Goal: Find specific page/section: Find specific page/section

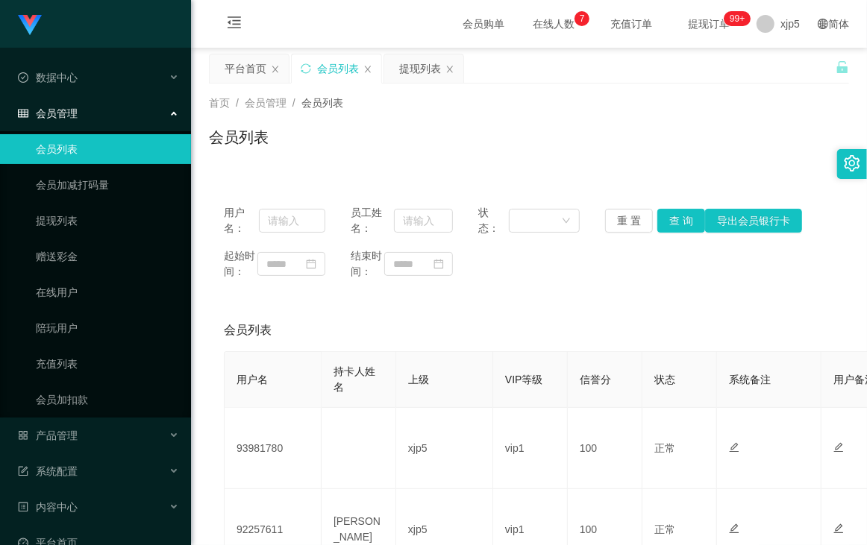
scroll to position [57, 0]
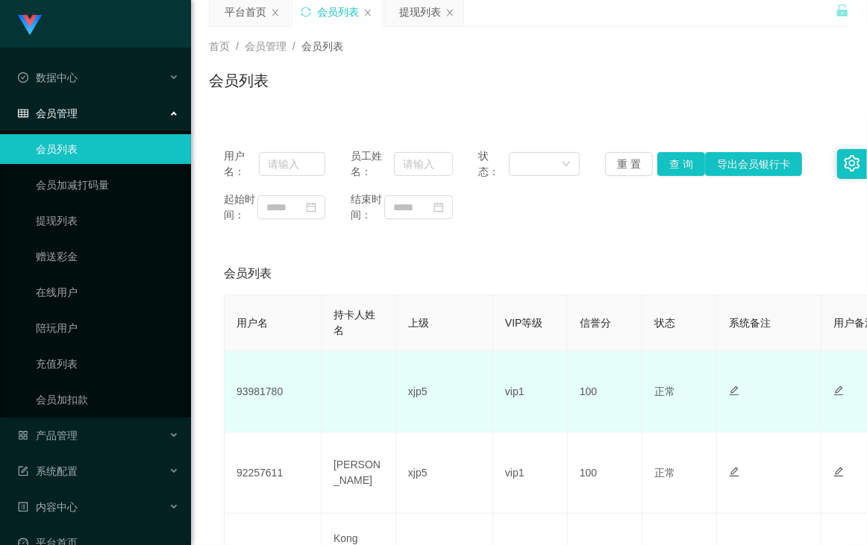
click at [265, 400] on td "93981780" at bounding box center [272, 391] width 97 height 81
copy td "93981780"
click at [258, 403] on td "93981780" at bounding box center [272, 391] width 97 height 81
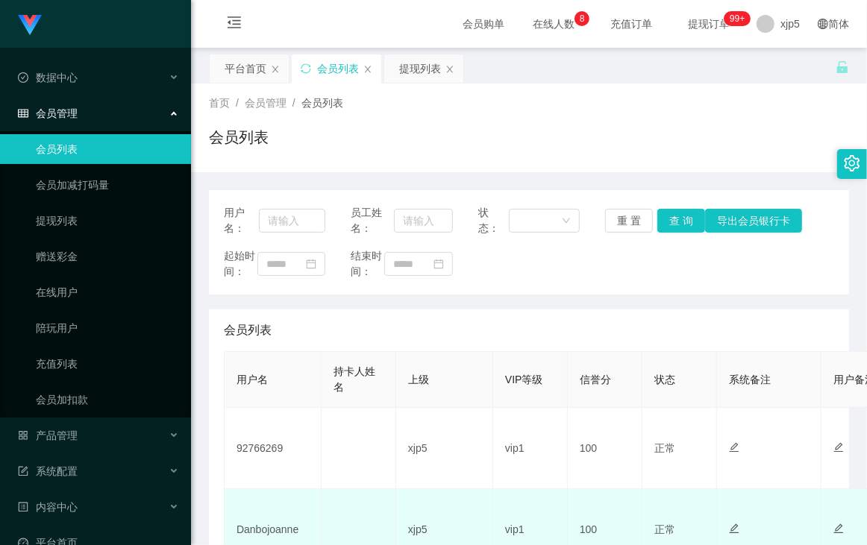
scroll to position [114, 0]
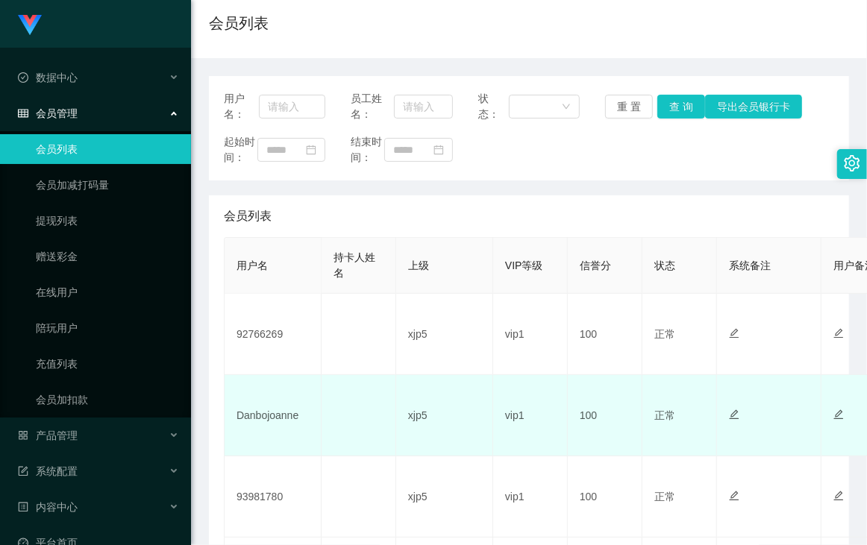
click at [268, 436] on td "Danbojoanne" at bounding box center [272, 415] width 97 height 81
copy td "Danbojoanne"
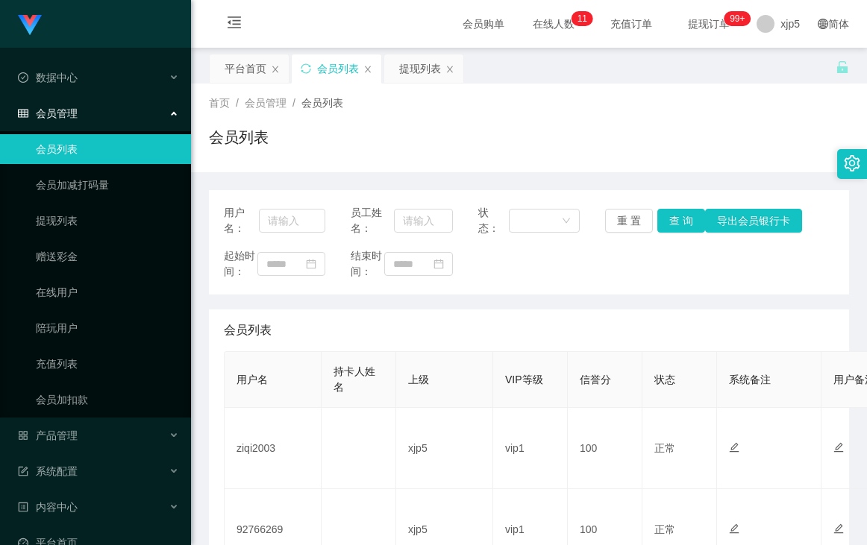
click at [262, 408] on td "ziqi2003" at bounding box center [272, 448] width 97 height 81
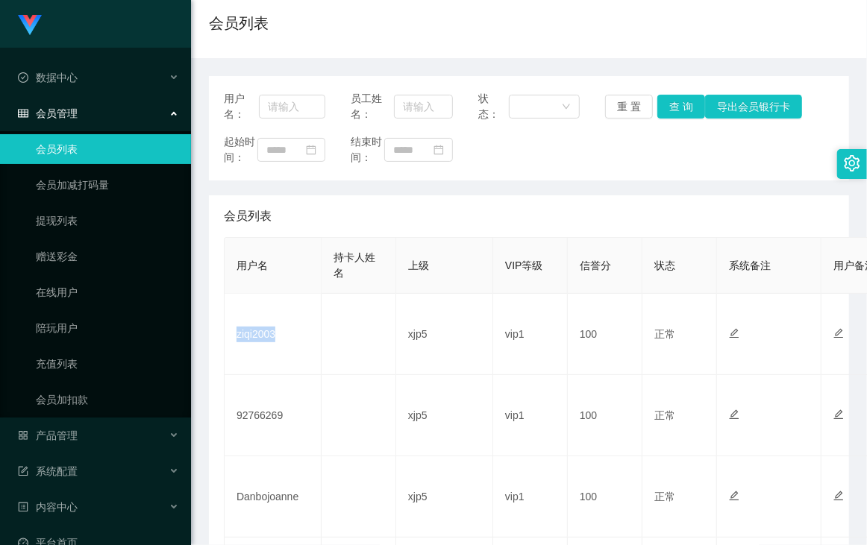
click at [262, 345] on td "ziqi2003" at bounding box center [272, 334] width 97 height 81
copy td "ziqi2003"
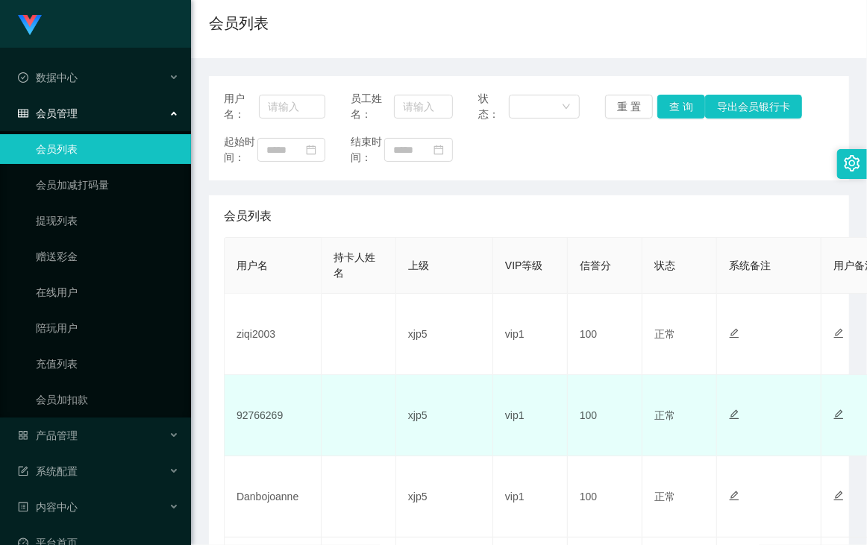
click at [262, 432] on td "92766269" at bounding box center [272, 415] width 97 height 81
copy td "92766269"
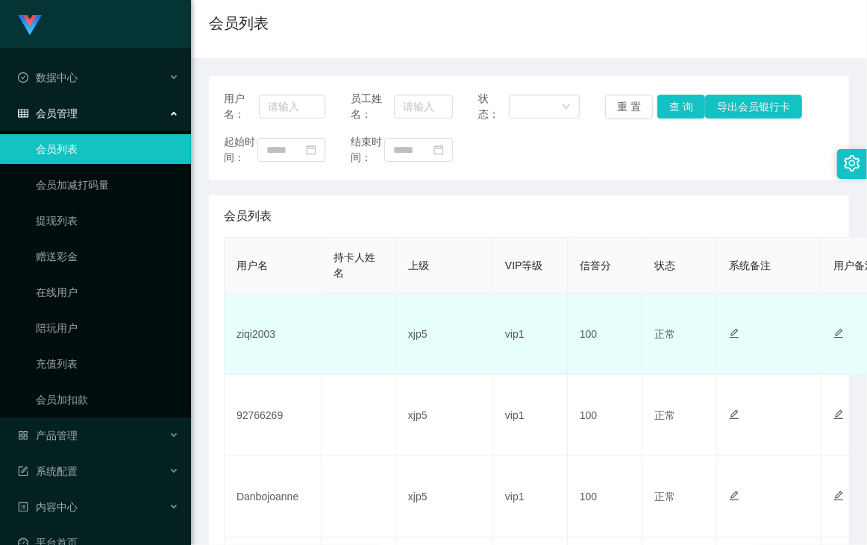
click at [463, 325] on td "xjp5" at bounding box center [444, 334] width 97 height 81
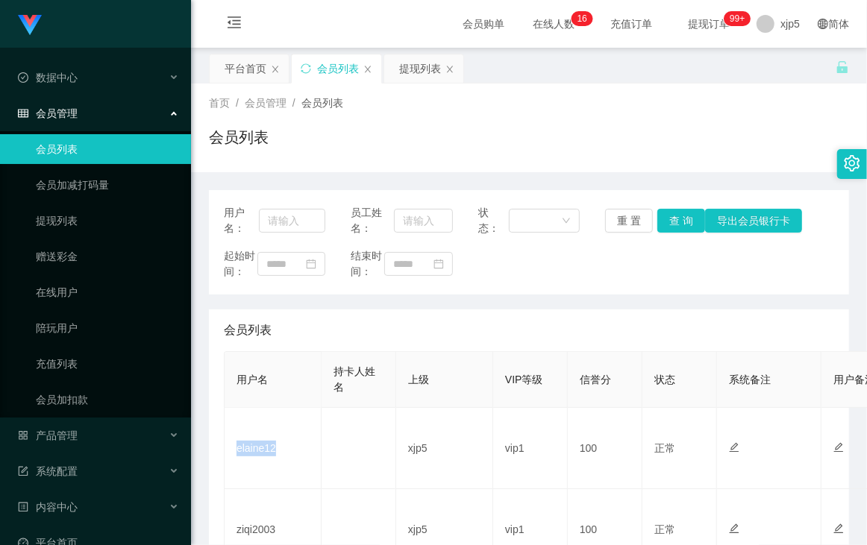
scroll to position [57, 0]
click at [91, 528] on link "平台首页" at bounding box center [98, 543] width 161 height 30
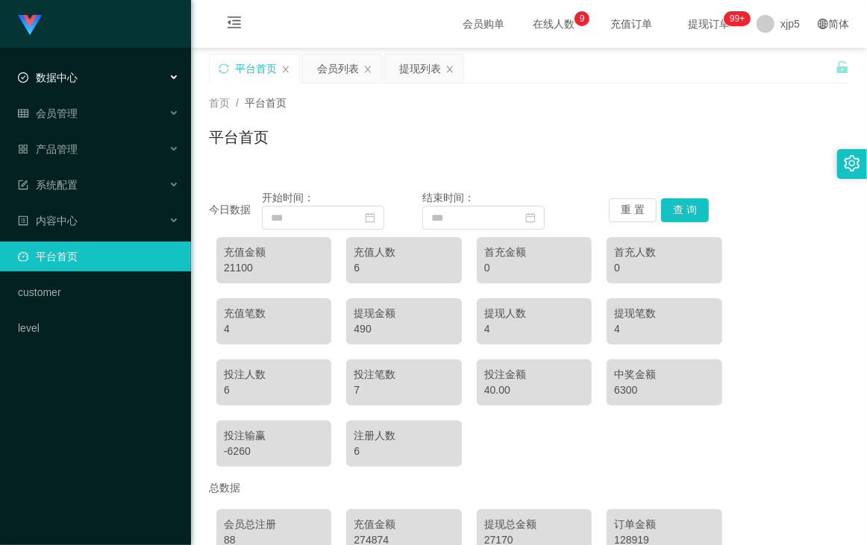
scroll to position [114, 0]
